Goal: Task Accomplishment & Management: Manage account settings

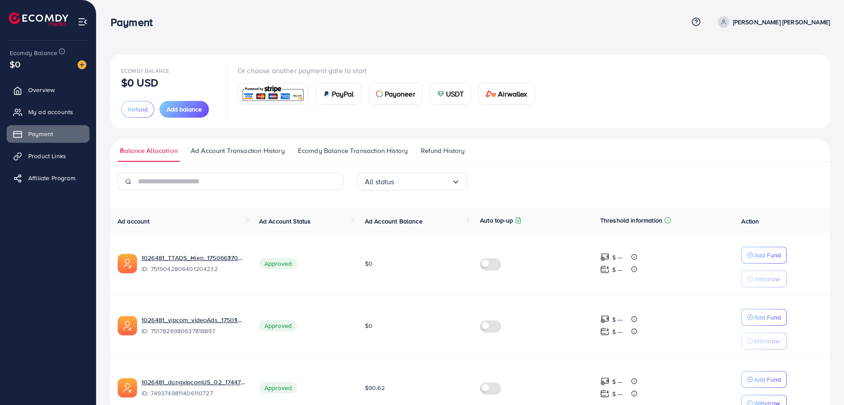
scroll to position [87, 0]
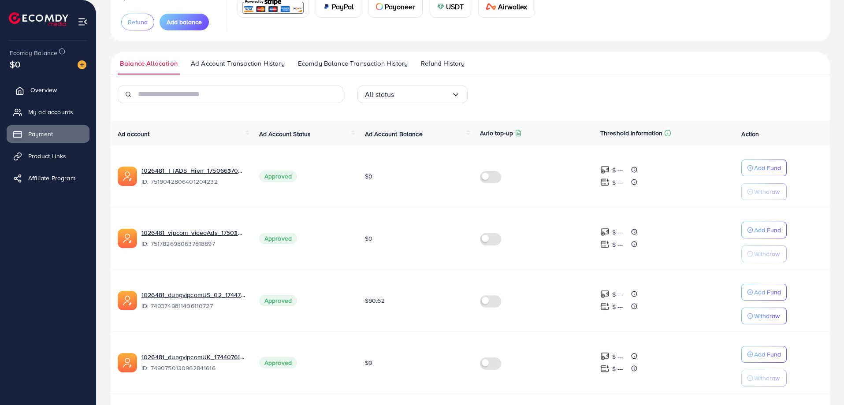
click at [49, 89] on span "Overview" at bounding box center [43, 90] width 26 height 9
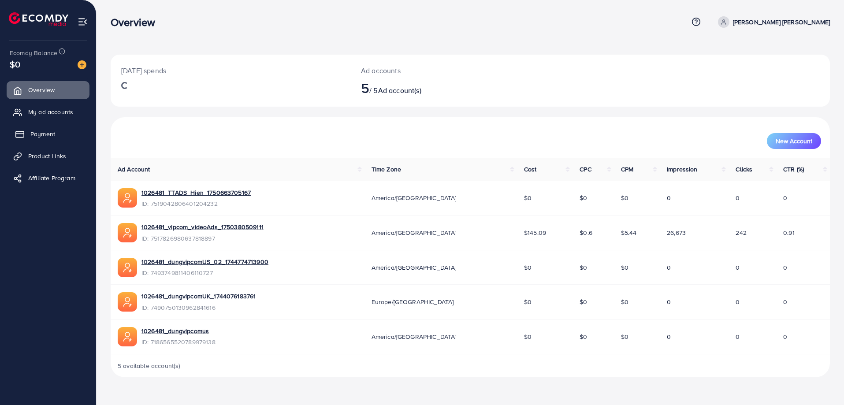
click at [48, 136] on span "Payment" at bounding box center [42, 134] width 25 height 9
